Goal: Transaction & Acquisition: Subscribe to service/newsletter

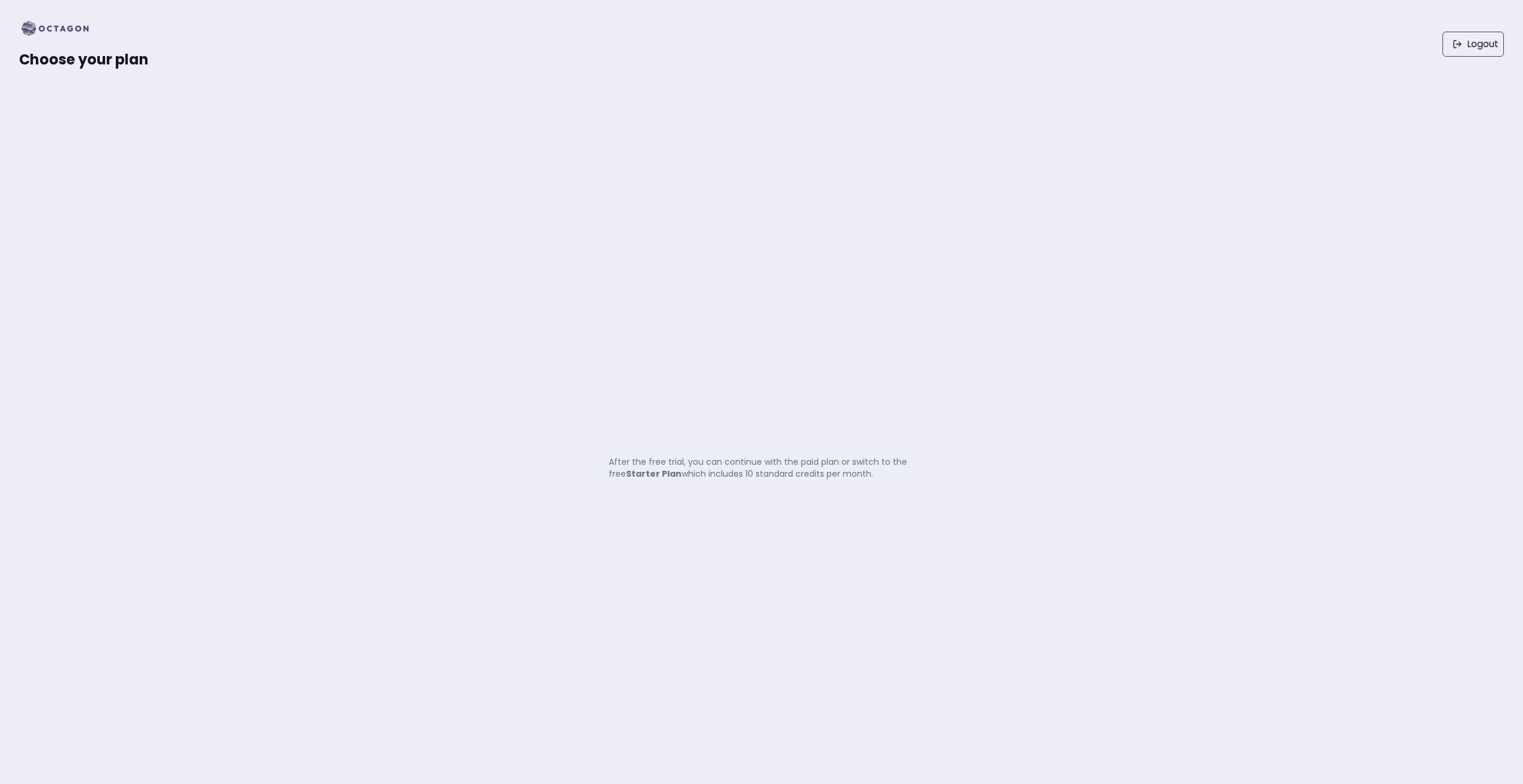
click at [931, 436] on div "Choose your plan Logout After the free trial, you can continue with the paid pl…" at bounding box center [761, 392] width 1523 height 784
click at [928, 439] on div "Choose your plan Logout After the free trial, you can continue with the paid pl…" at bounding box center [761, 392] width 1523 height 784
drag, startPoint x: 52, startPoint y: 16, endPoint x: 42, endPoint y: 15, distance: 10.0
click at [52, 15] on div "Choose your plan Logout" at bounding box center [761, 44] width 1523 height 88
drag, startPoint x: 30, startPoint y: 51, endPoint x: 37, endPoint y: 50, distance: 7.1
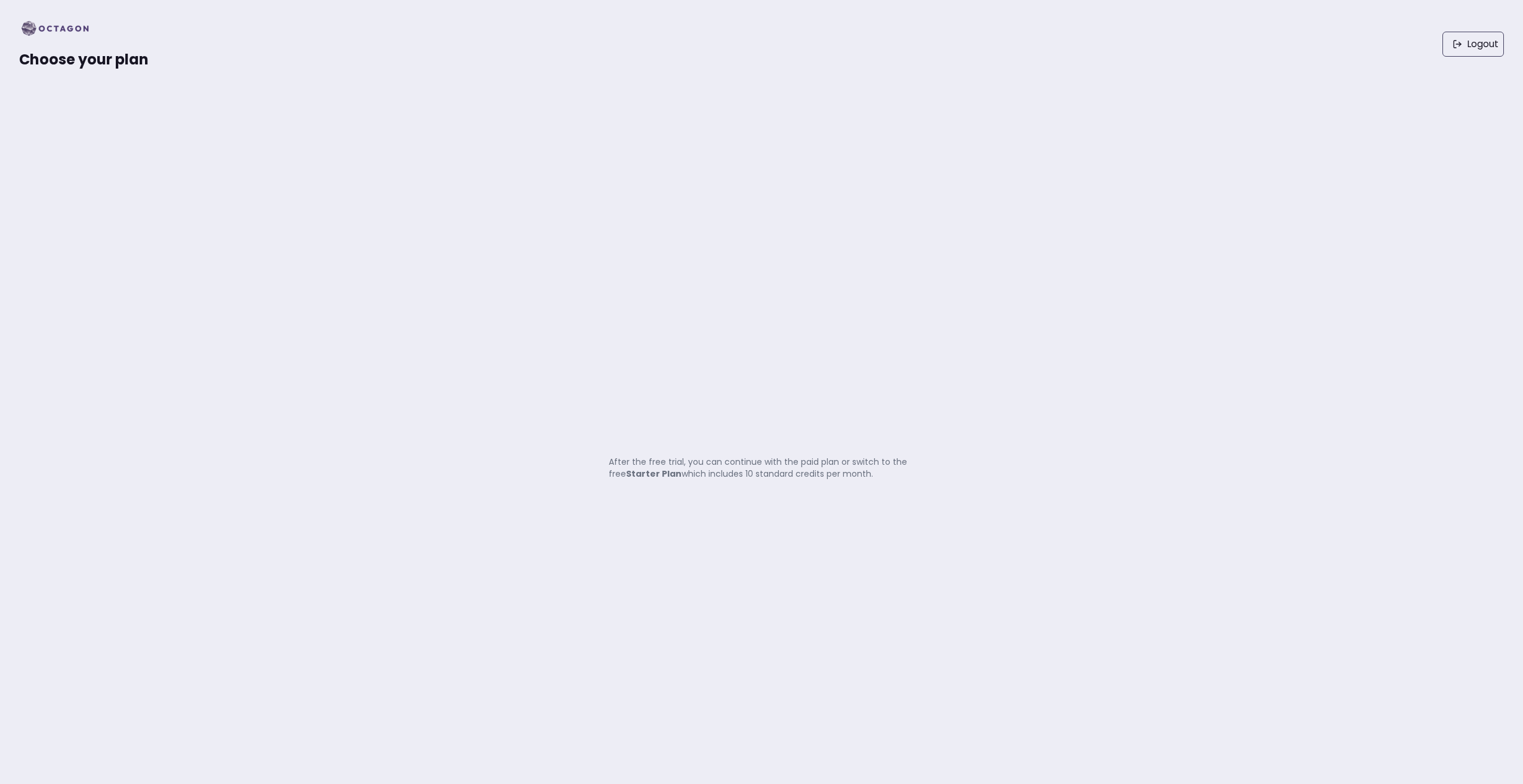
click at [29, 51] on span "Choose your plan" at bounding box center [84, 60] width 130 height 20
click at [39, 50] on span "Choose your plan" at bounding box center [84, 60] width 130 height 20
click at [43, 55] on span "Choose your plan" at bounding box center [84, 60] width 130 height 20
